Goal: Task Accomplishment & Management: Use online tool/utility

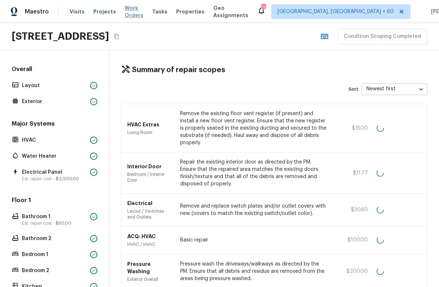
click at [136, 12] on span "Work Orders" at bounding box center [134, 11] width 19 height 15
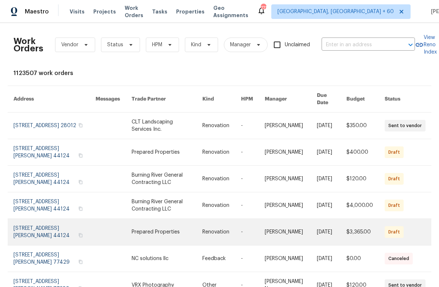
scroll to position [109, 0]
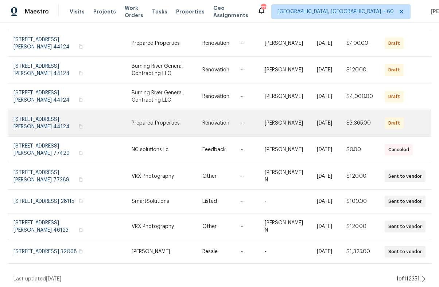
click at [144, 115] on link at bounding box center [166, 123] width 71 height 26
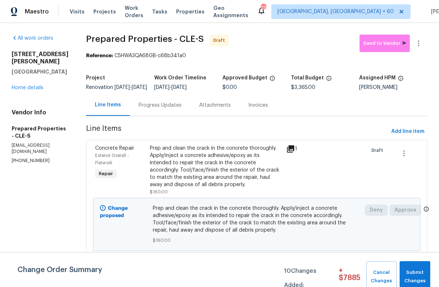
click at [148, 111] on div "Progress Updates" at bounding box center [160, 104] width 60 height 21
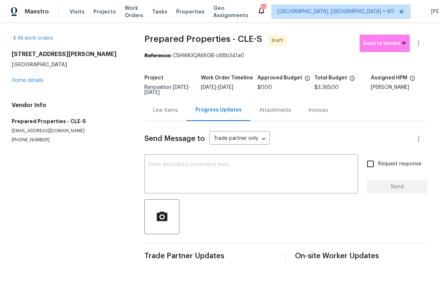
click at [153, 110] on div "Line Items" at bounding box center [165, 110] width 25 height 7
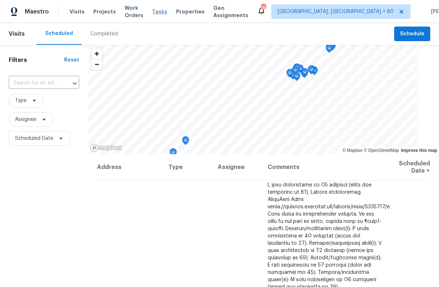
click at [165, 9] on span "Tasks" at bounding box center [159, 11] width 15 height 5
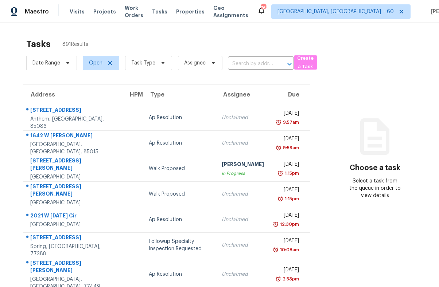
click at [196, 19] on div "Maestro Visits Projects Work Orders Tasks Properties Geo Assignments 762 Indian…" at bounding box center [219, 11] width 439 height 23
click at [190, 12] on span "Properties" at bounding box center [190, 11] width 28 height 7
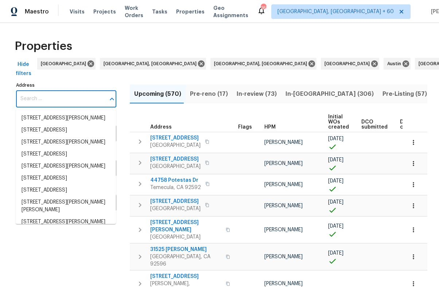
click at [72, 98] on input "Address" at bounding box center [60, 98] width 89 height 17
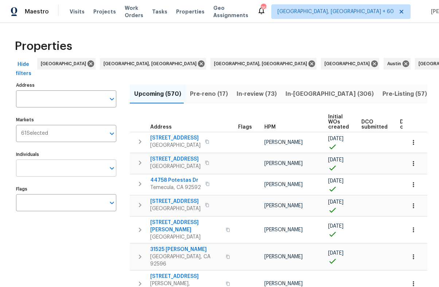
click at [56, 169] on input "Individuals" at bounding box center [60, 168] width 89 height 17
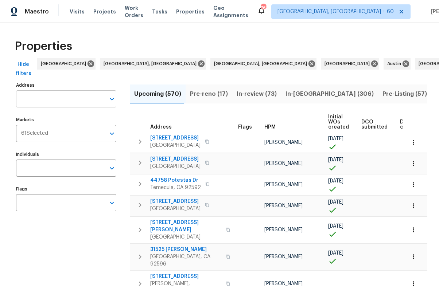
click at [51, 99] on input "Address" at bounding box center [60, 98] width 89 height 17
click at [58, 100] on input "Address" at bounding box center [60, 98] width 89 height 17
click at [108, 43] on div "Properties" at bounding box center [219, 46] width 415 height 23
click at [199, 95] on span "Pre-reno (17)" at bounding box center [209, 94] width 38 height 10
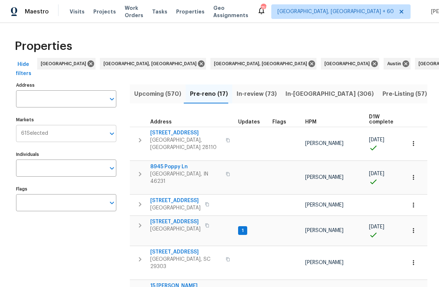
click at [58, 135] on input "Markets" at bounding box center [76, 133] width 57 height 17
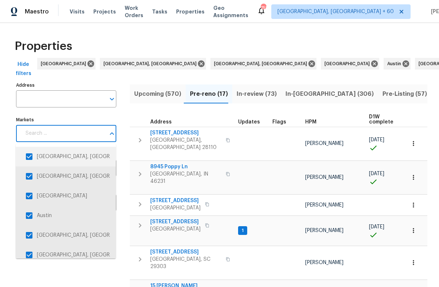
click at [31, 155] on input "checkbox" at bounding box center [28, 156] width 15 height 15
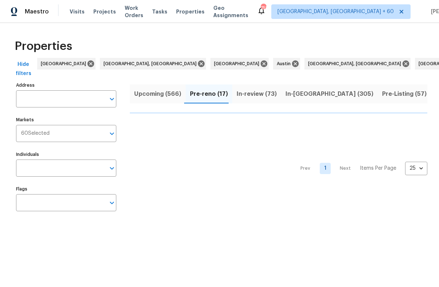
click at [44, 130] on span "60 Selected" at bounding box center [35, 133] width 28 height 6
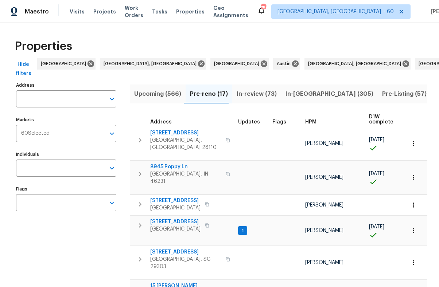
click at [46, 152] on div "Individuals Individuals" at bounding box center [66, 162] width 100 height 27
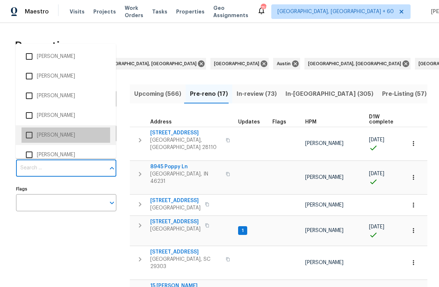
click at [58, 132] on li "Bryson White" at bounding box center [65, 134] width 89 height 15
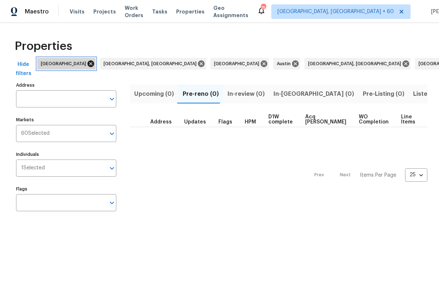
click at [87, 62] on icon at bounding box center [90, 63] width 7 height 7
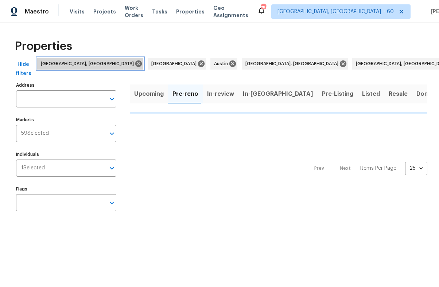
click at [134, 62] on icon at bounding box center [138, 64] width 8 height 8
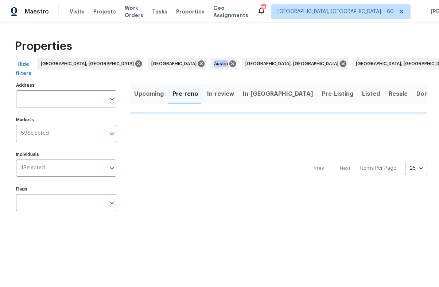
click at [69, 62] on div "Hide filters Asheville, NC Atlanta Austin Baltimore, MD Birmingham, AL Boise Bo…" at bounding box center [219, 69] width 415 height 22
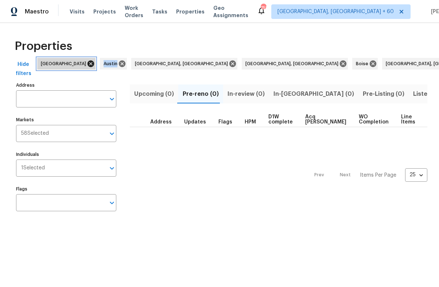
click at [87, 63] on icon at bounding box center [90, 63] width 7 height 7
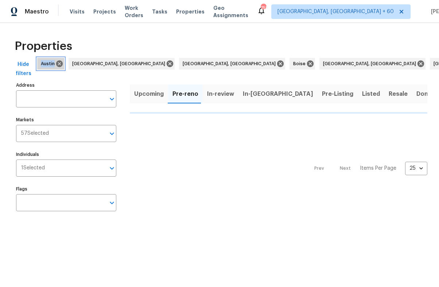
click at [62, 63] on icon at bounding box center [59, 63] width 7 height 7
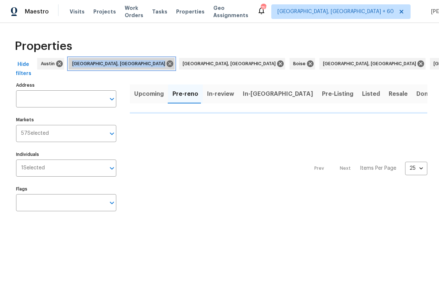
click at [72, 63] on span "Baltimore, MD" at bounding box center [120, 63] width 96 height 7
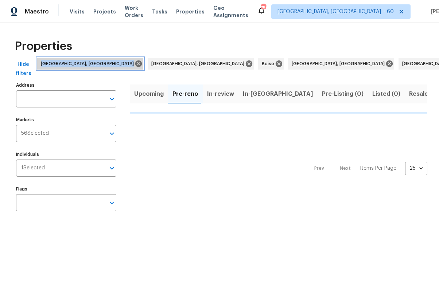
click at [62, 63] on span "Baltimore, MD" at bounding box center [89, 63] width 96 height 7
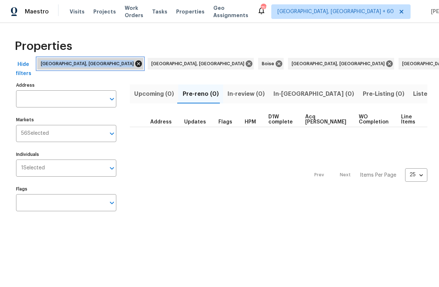
click at [135, 63] on icon at bounding box center [138, 63] width 7 height 7
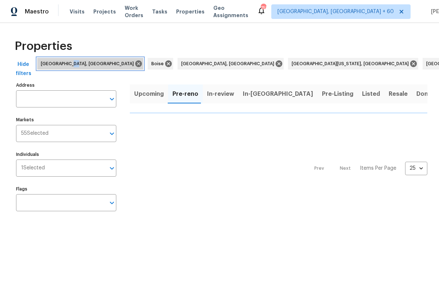
click at [72, 63] on span "Birmingham, AL" at bounding box center [89, 63] width 96 height 7
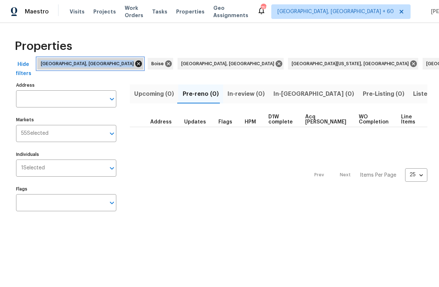
click at [134, 63] on icon at bounding box center [138, 64] width 8 height 8
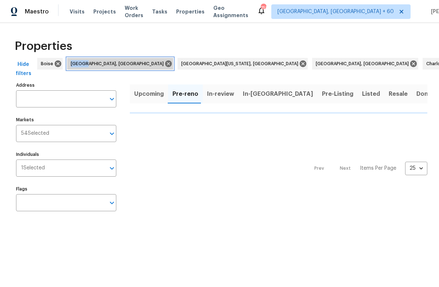
click at [78, 63] on span "Boston, MA" at bounding box center [119, 63] width 96 height 7
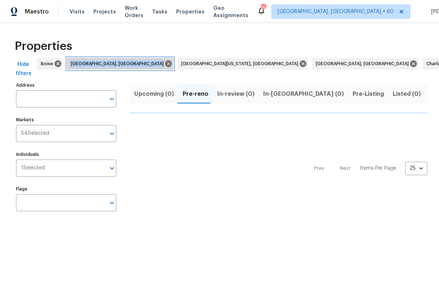
click at [78, 63] on span "Boston, MA" at bounding box center [119, 63] width 96 height 7
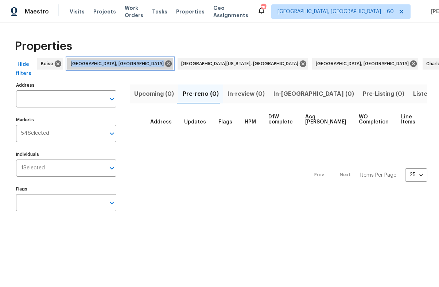
click at [102, 63] on div "Boston, MA" at bounding box center [120, 64] width 106 height 12
click at [165, 63] on icon at bounding box center [168, 63] width 7 height 7
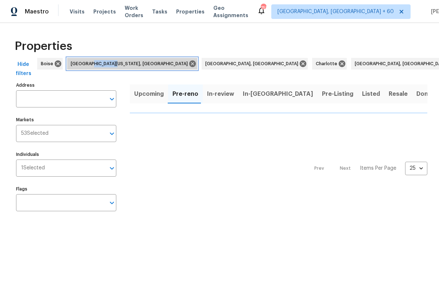
click at [100, 63] on span "Central California, CA" at bounding box center [131, 63] width 120 height 7
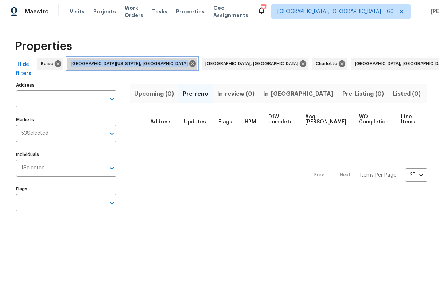
click at [100, 63] on span "Central California, CA" at bounding box center [131, 63] width 120 height 7
click at [188, 62] on icon at bounding box center [192, 64] width 8 height 8
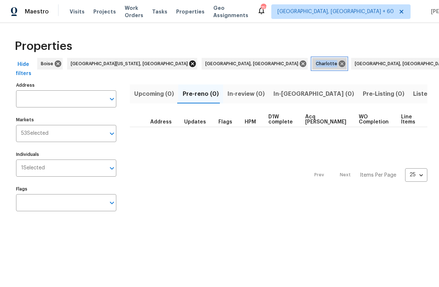
click at [315, 62] on span "Charlotte" at bounding box center [327, 63] width 24 height 7
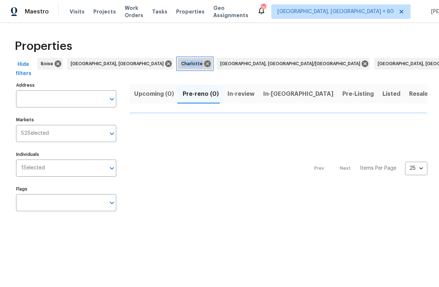
click at [181, 62] on span "Charlotte" at bounding box center [193, 63] width 24 height 7
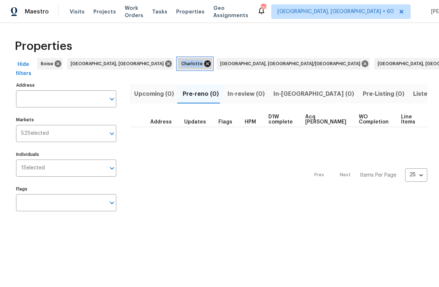
click at [204, 62] on icon at bounding box center [207, 63] width 7 height 7
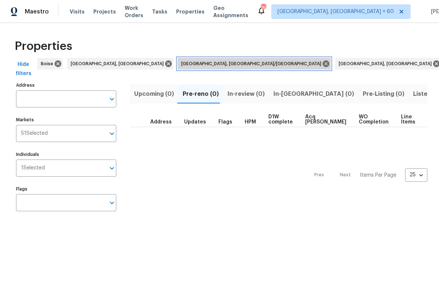
click at [181, 62] on span "Chattanooga, TN/GA" at bounding box center [252, 63] width 143 height 7
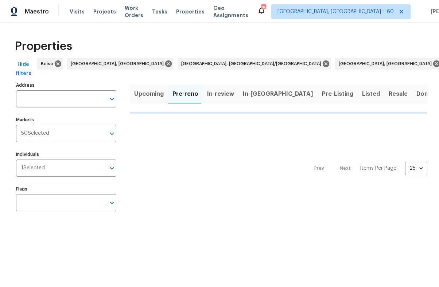
click at [409, 62] on div "Hide filters Boise Charleston, SC Chattanooga, TN/GA Chicago, IL Cincinnati, OH…" at bounding box center [219, 69] width 415 height 22
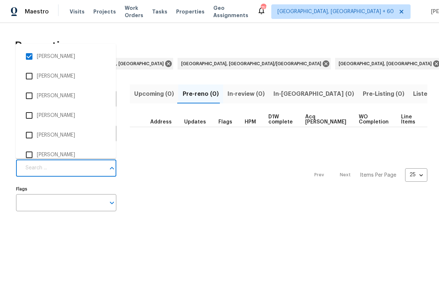
click at [49, 164] on input "Individuals" at bounding box center [63, 168] width 84 height 17
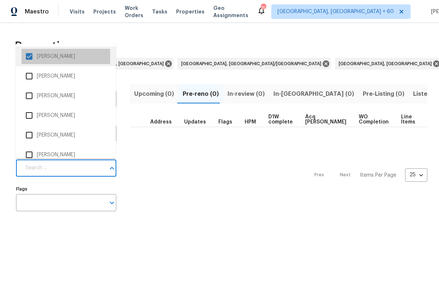
click at [56, 56] on li "Bryson White" at bounding box center [65, 56] width 89 height 15
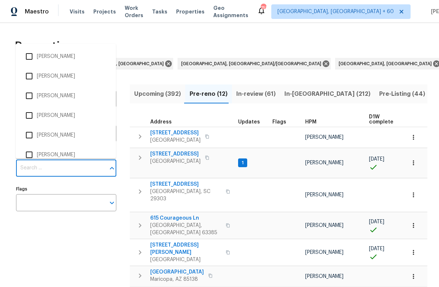
click at [40, 166] on input "Individuals" at bounding box center [60, 168] width 89 height 17
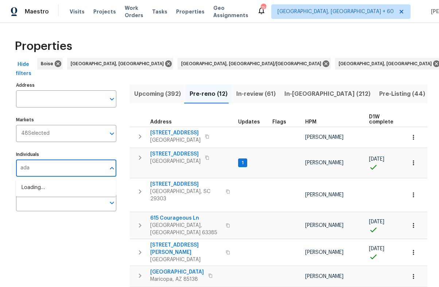
type input "adam"
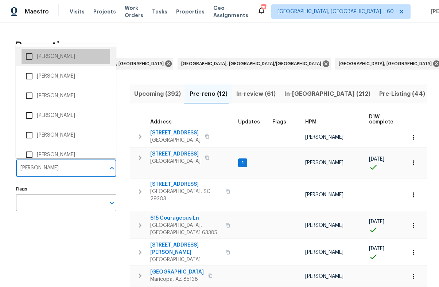
click at [69, 58] on li "[PERSON_NAME]" at bounding box center [65, 56] width 89 height 15
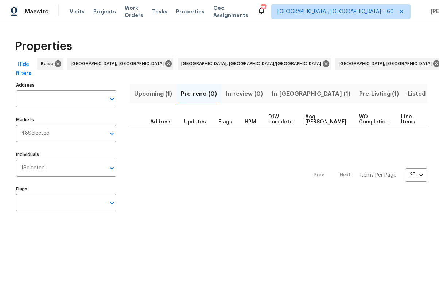
click at [160, 99] on span "Upcoming (1)" at bounding box center [153, 94] width 38 height 10
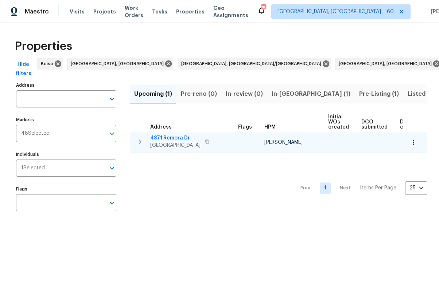
click at [170, 137] on span "4371 Remora Dr" at bounding box center [175, 137] width 50 height 7
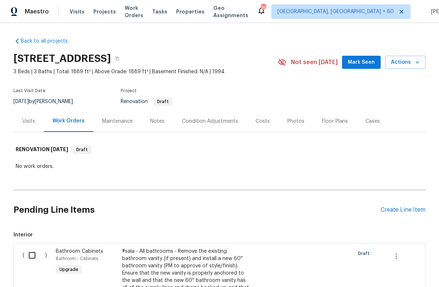
click at [26, 124] on div "Visits" at bounding box center [28, 121] width 13 height 7
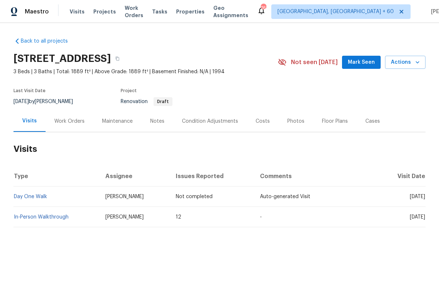
click at [73, 125] on div "Work Orders" at bounding box center [70, 120] width 48 height 21
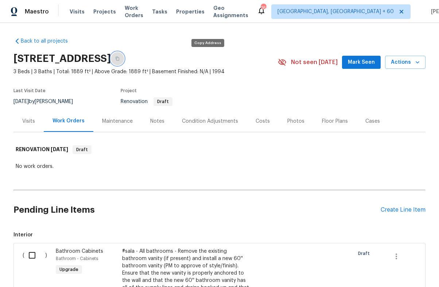
click at [124, 61] on button "button" at bounding box center [117, 58] width 13 height 13
click at [117, 122] on div "Maintenance" at bounding box center [117, 121] width 31 height 7
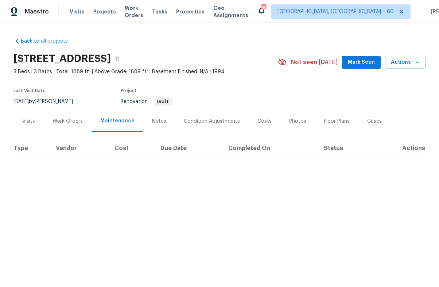
click at [29, 126] on div "Visits" at bounding box center [28, 120] width 30 height 21
